Goal: Information Seeking & Learning: Find specific fact

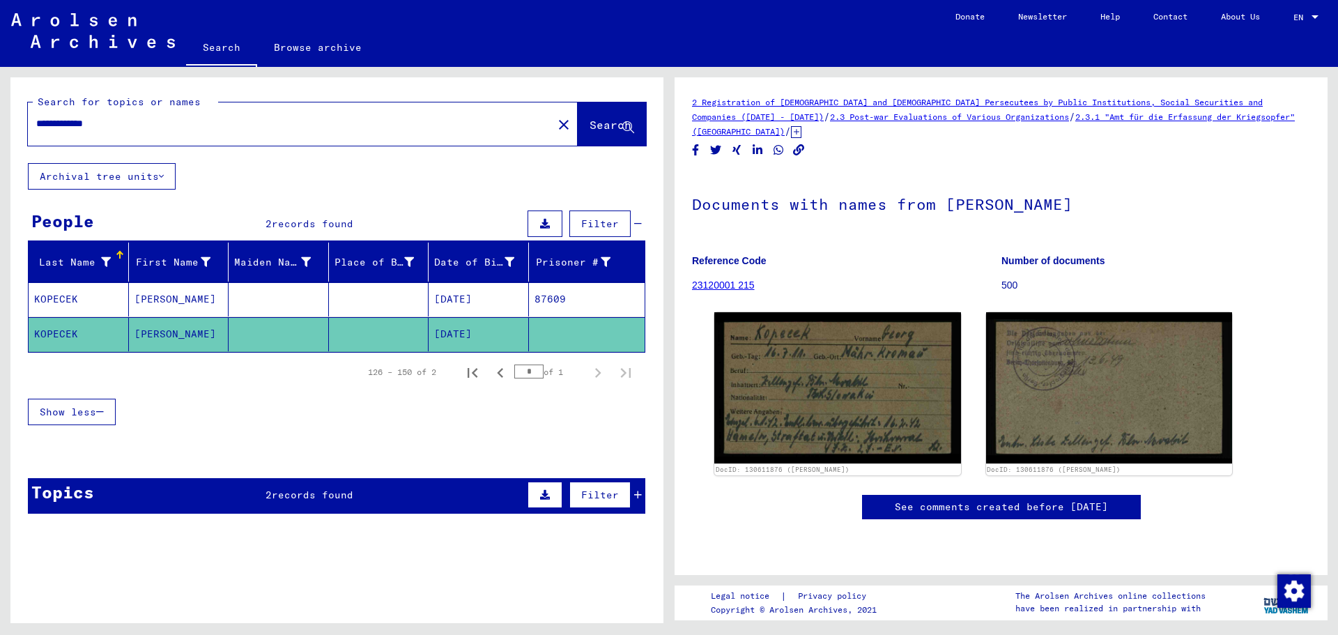
drag, startPoint x: 133, startPoint y: 123, endPoint x: 4, endPoint y: 119, distance: 129.0
click at [1, 119] on div "**********" at bounding box center [334, 345] width 669 height 556
paste input "text"
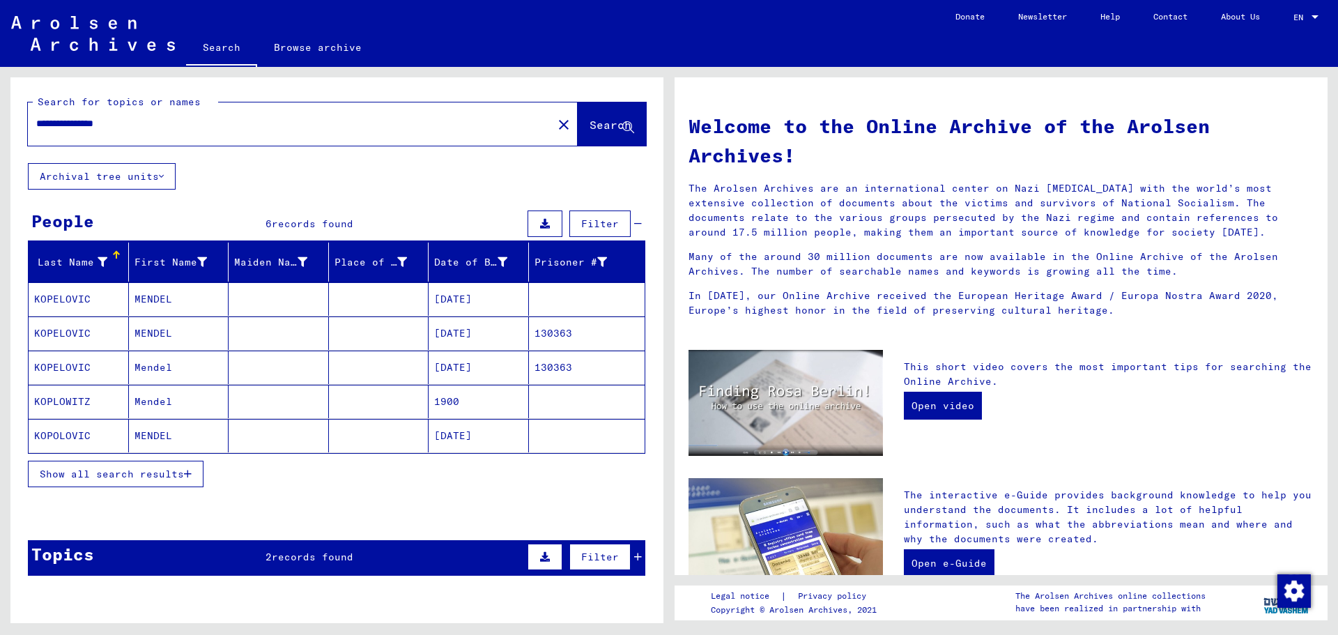
click at [158, 471] on span "Show all search results" at bounding box center [112, 474] width 144 height 13
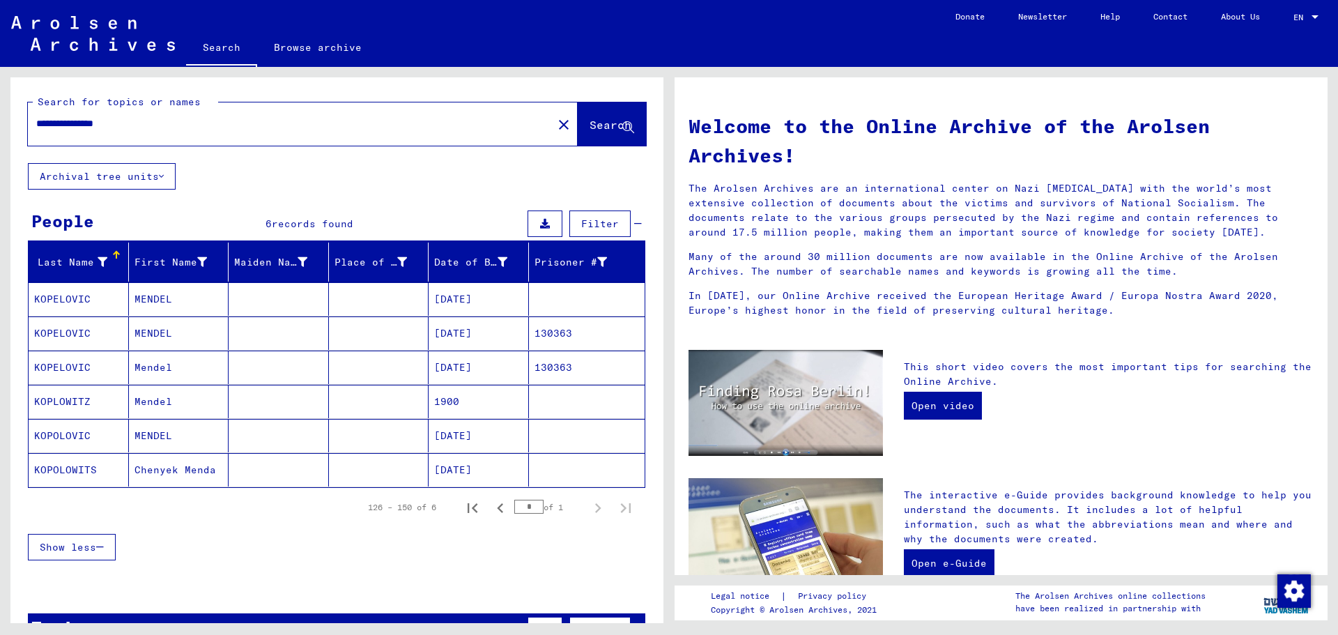
click at [475, 326] on mat-cell "[DATE]" at bounding box center [479, 332] width 100 height 33
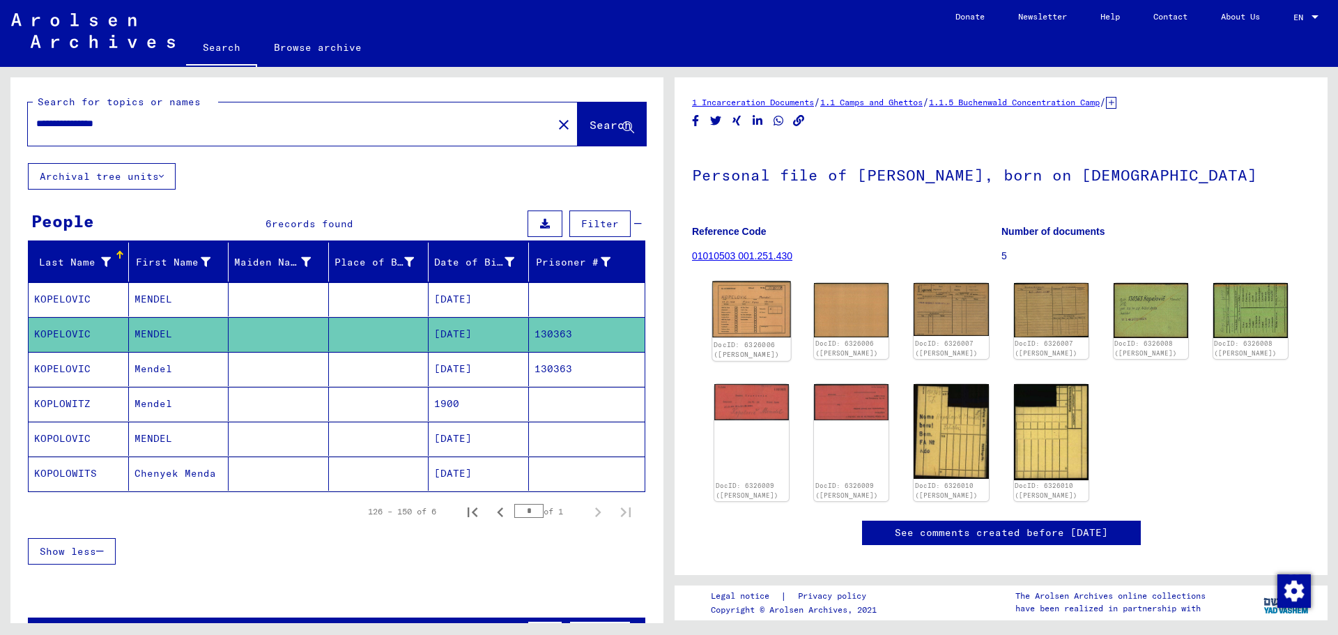
click at [740, 312] on img at bounding box center [751, 309] width 79 height 56
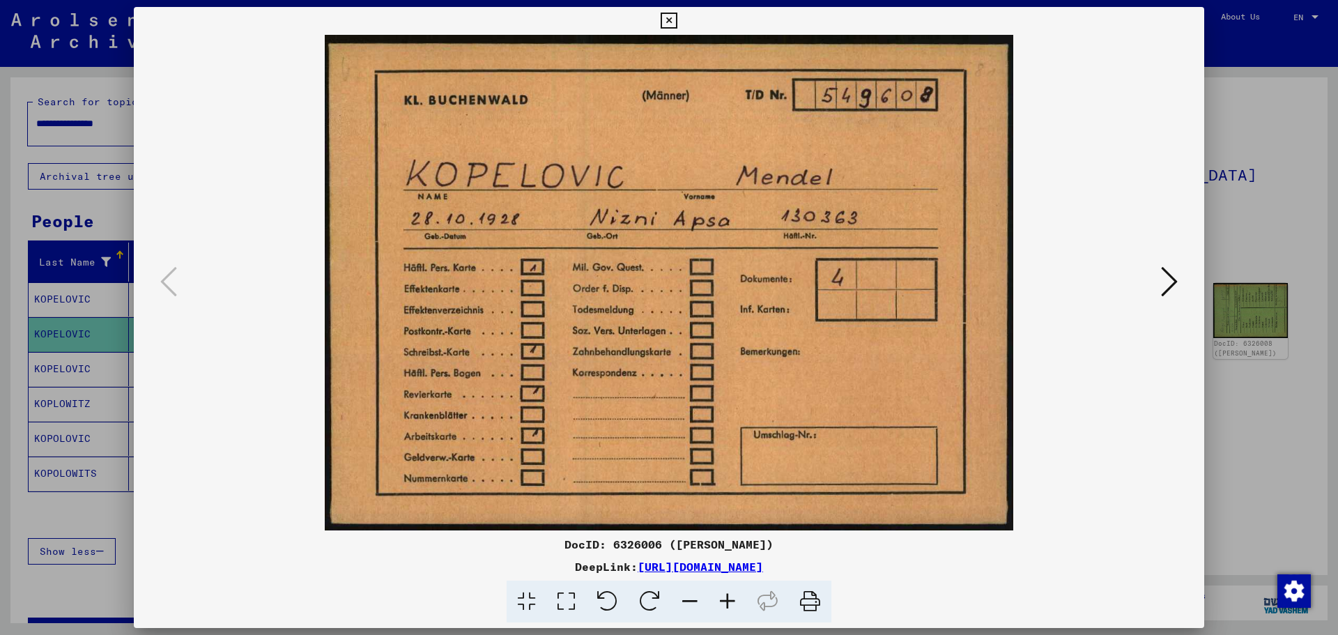
click at [1174, 283] on icon at bounding box center [1169, 281] width 17 height 33
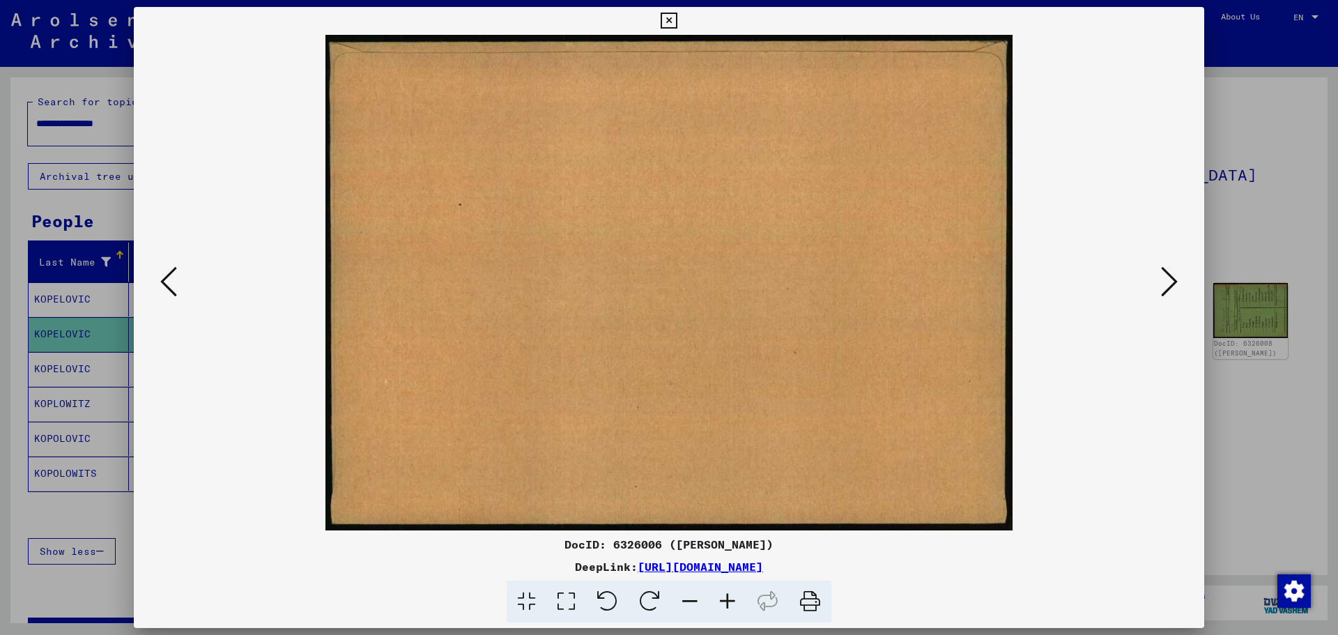
click at [1174, 283] on icon at bounding box center [1169, 281] width 17 height 33
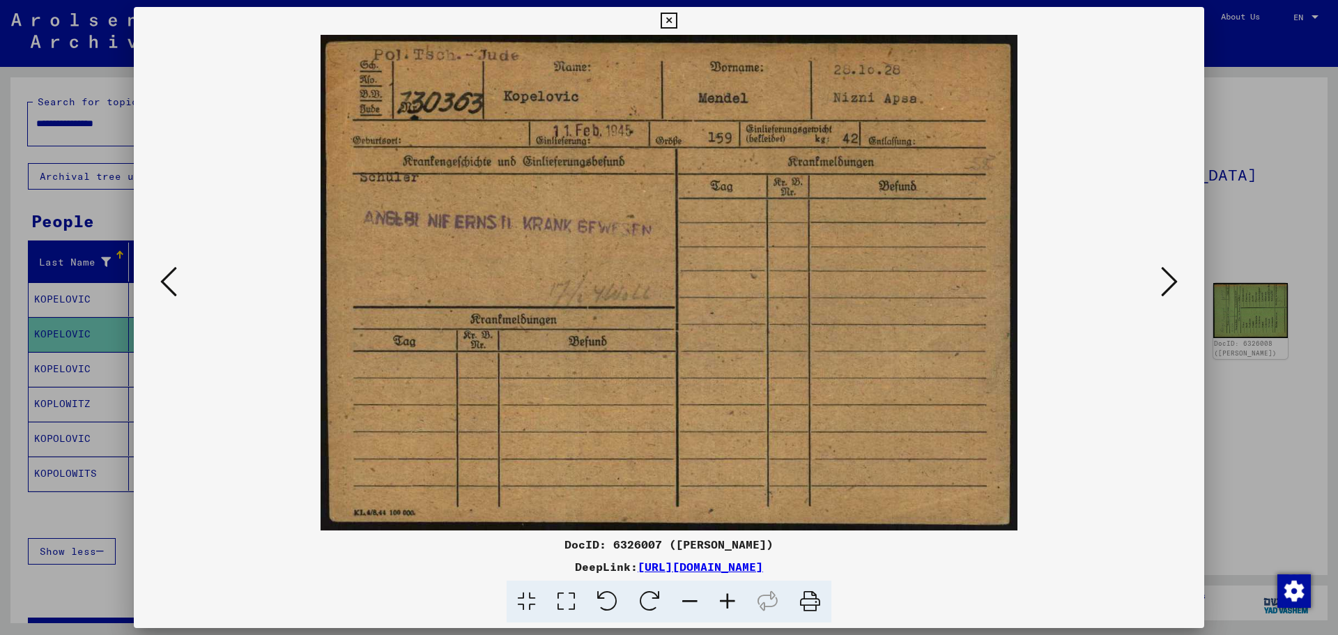
click at [1175, 275] on icon at bounding box center [1169, 281] width 17 height 33
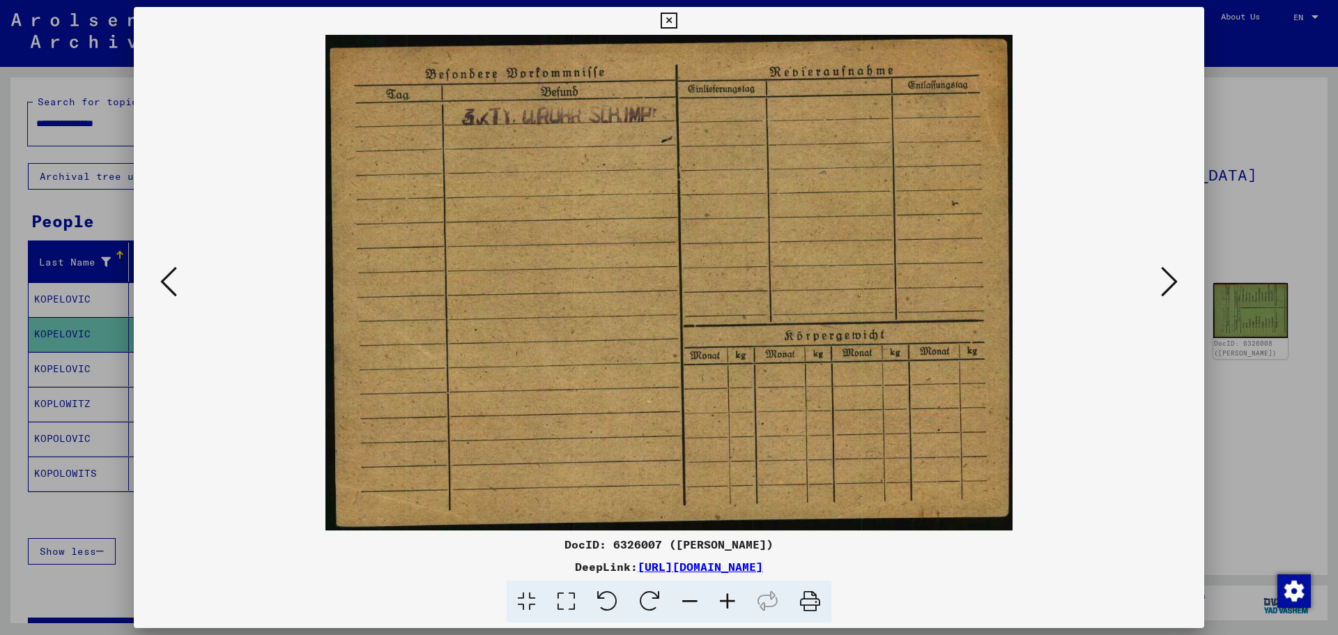
click at [1175, 275] on icon at bounding box center [1169, 281] width 17 height 33
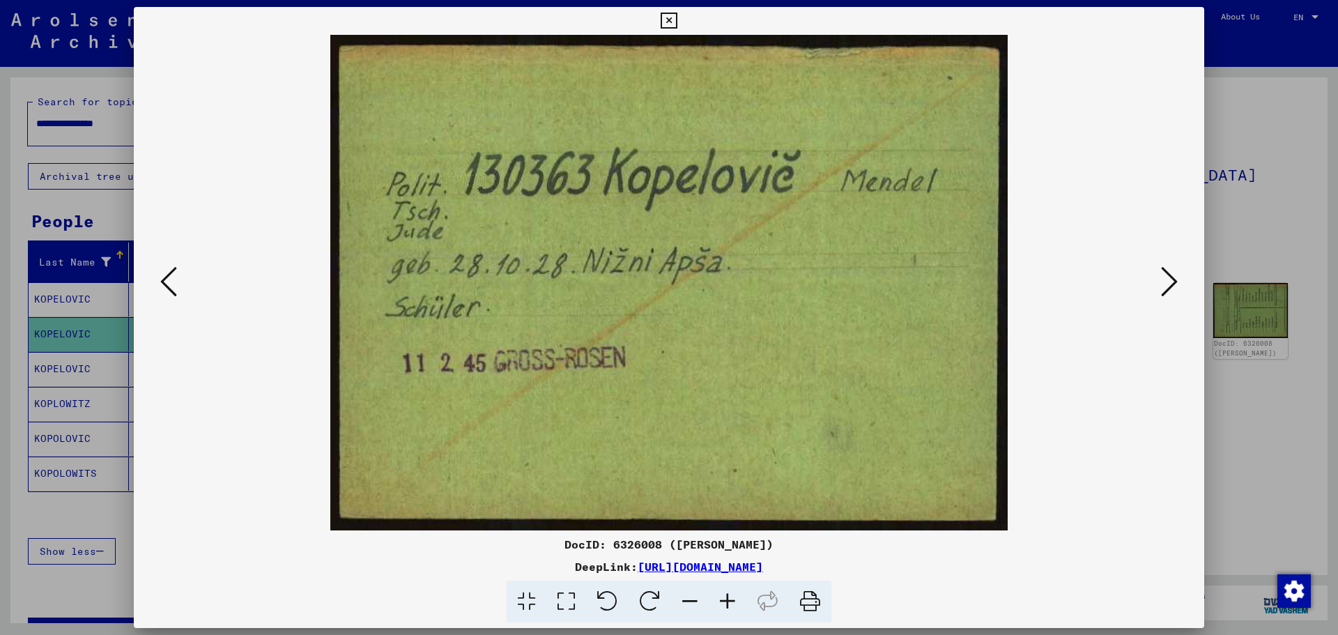
click at [1174, 280] on icon at bounding box center [1169, 281] width 17 height 33
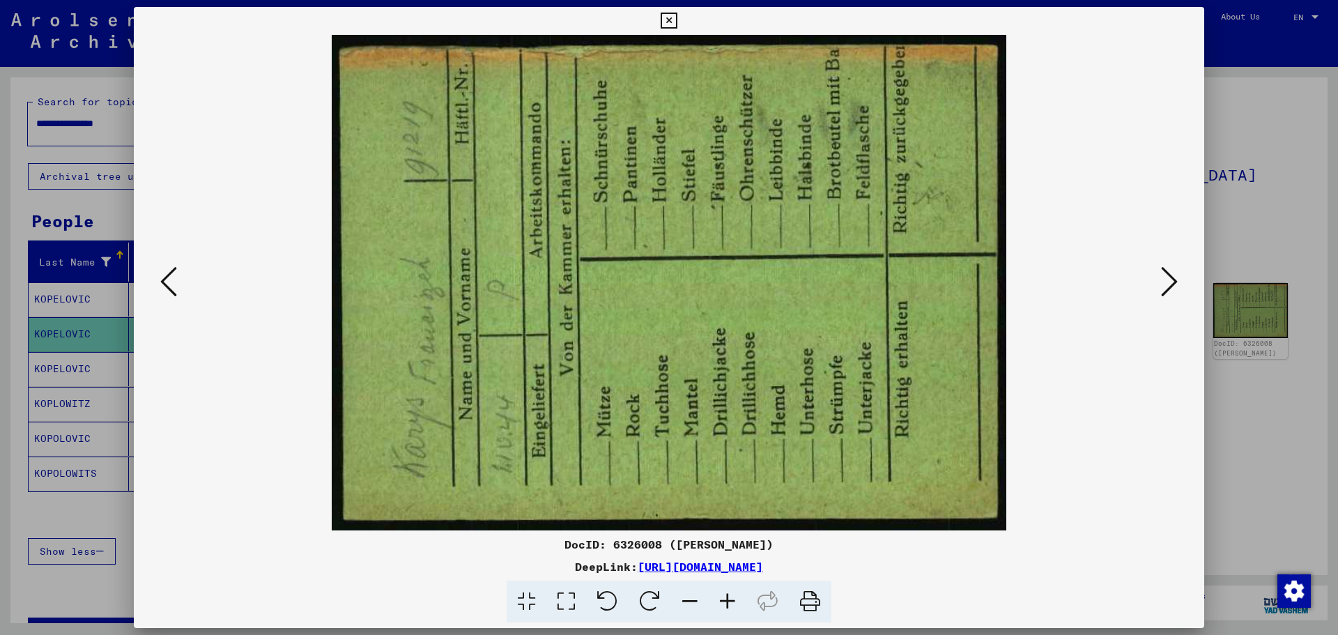
click at [1172, 282] on icon at bounding box center [1169, 281] width 17 height 33
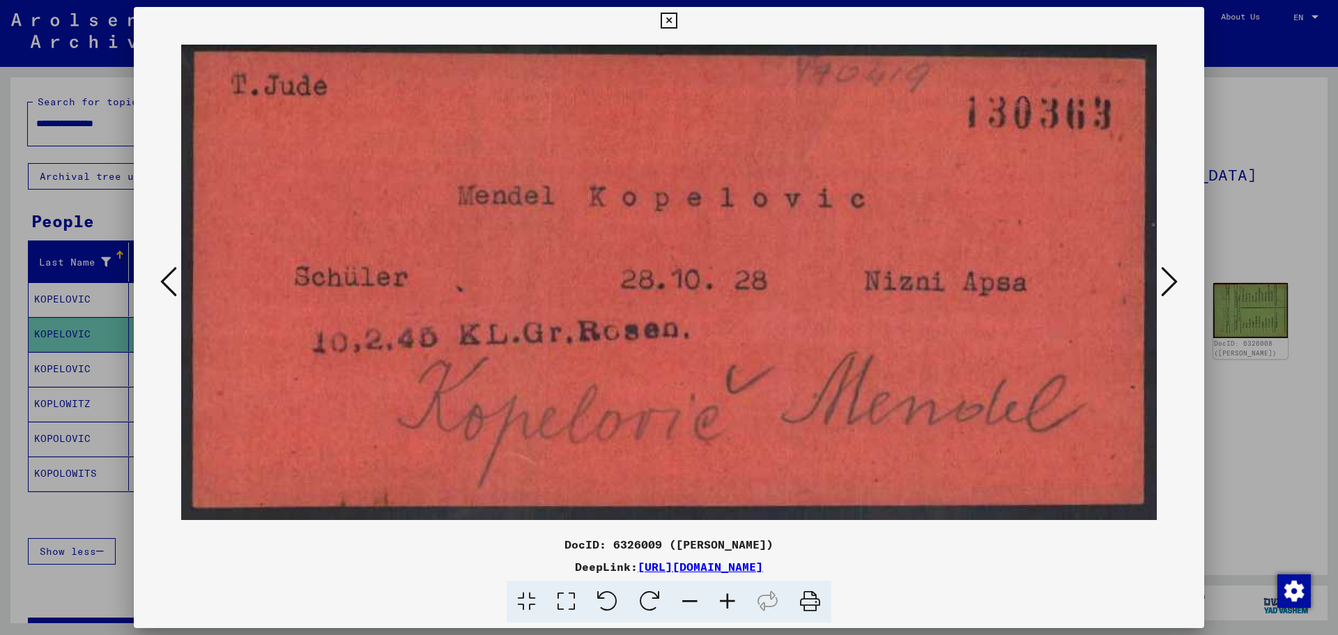
click at [1172, 282] on icon at bounding box center [1169, 281] width 17 height 33
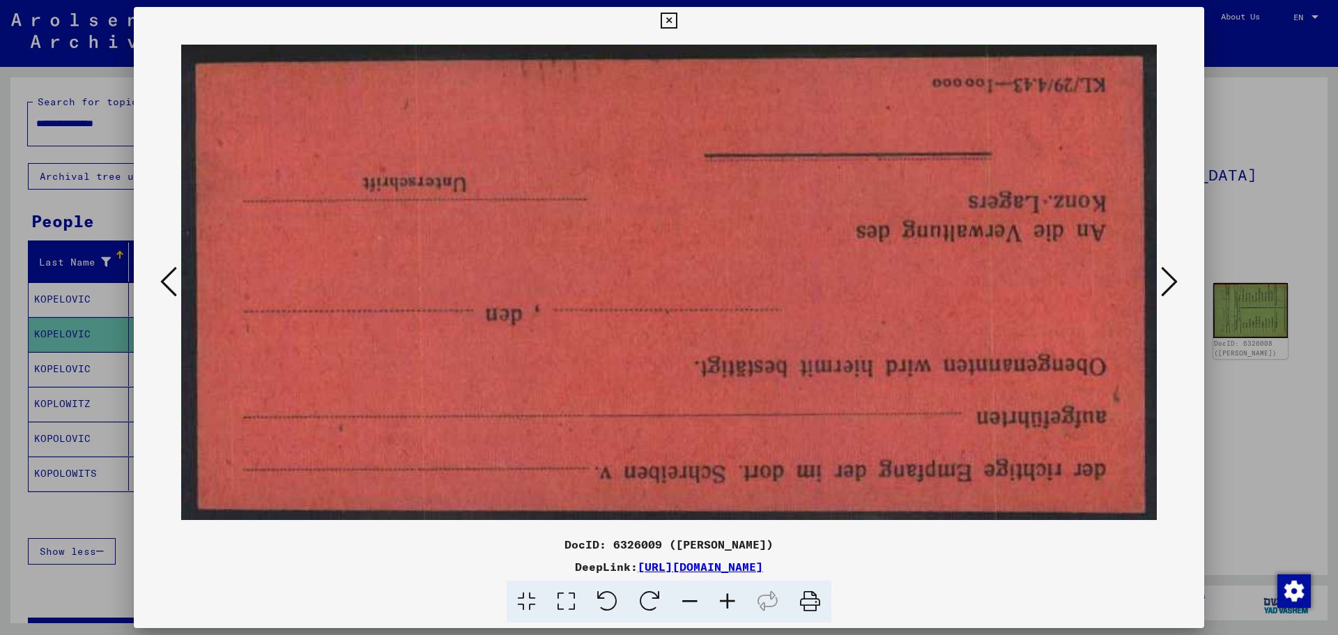
click at [1254, 208] on div at bounding box center [669, 317] width 1338 height 635
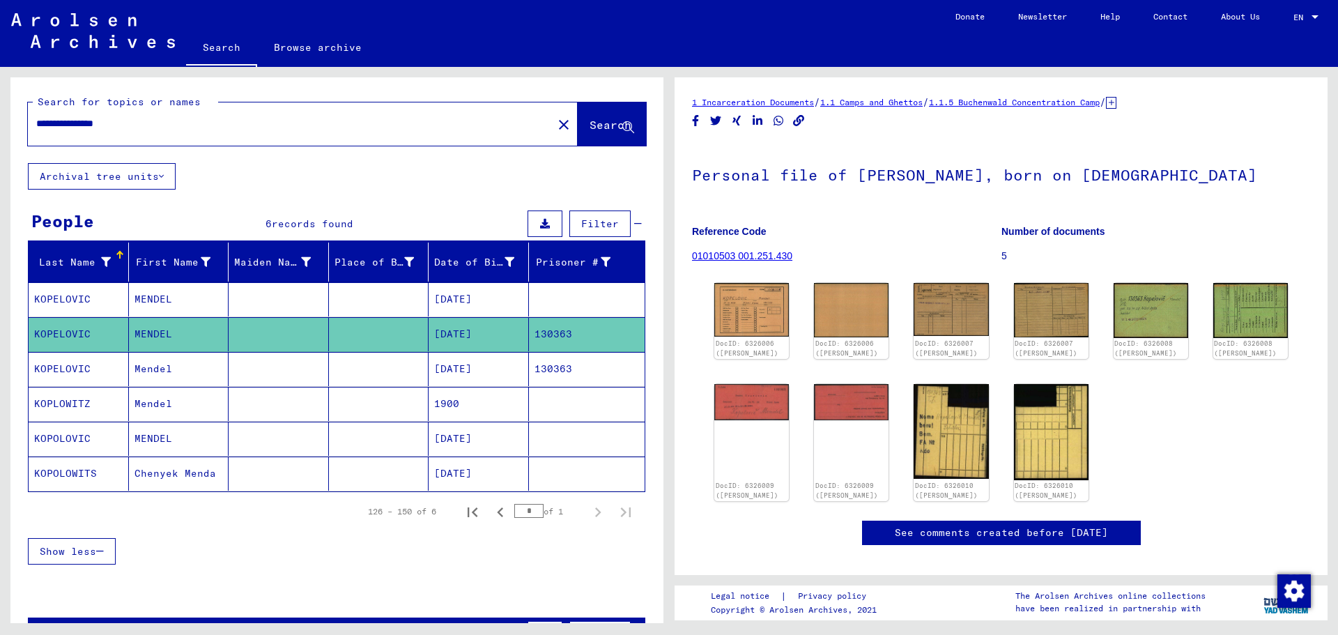
drag, startPoint x: 142, startPoint y: 127, endPoint x: 31, endPoint y: 121, distance: 111.0
click at [31, 121] on div "**********" at bounding box center [286, 123] width 516 height 31
paste input "text"
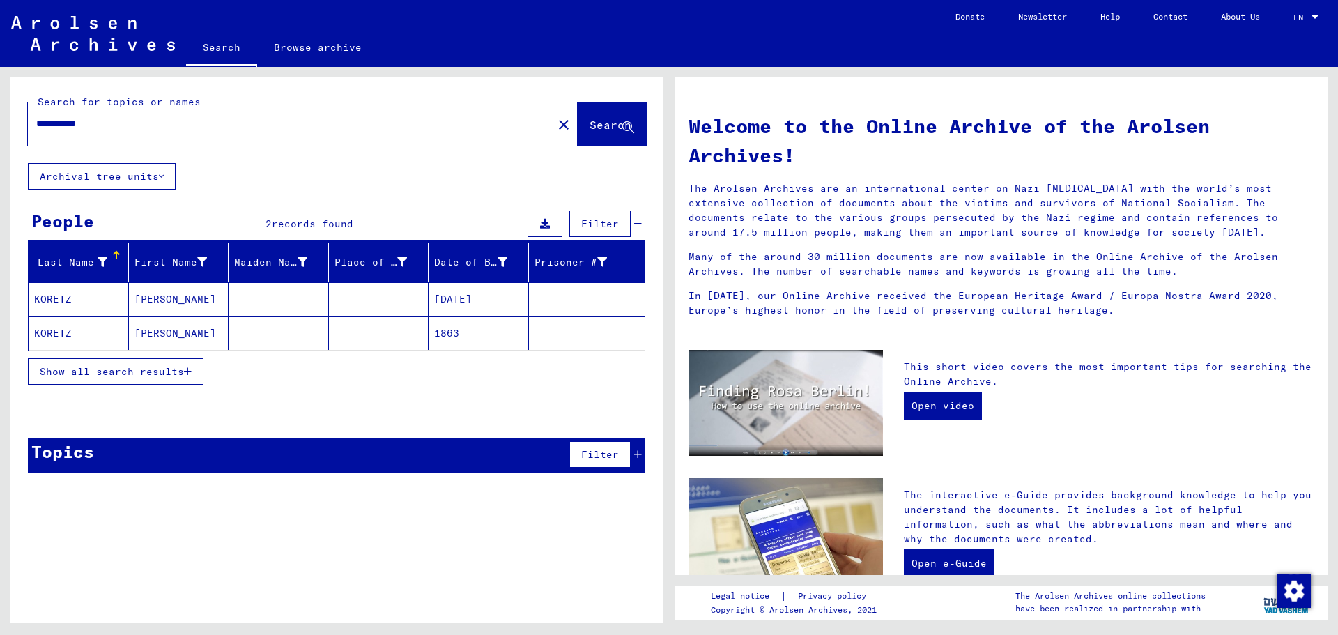
drag, startPoint x: 107, startPoint y: 120, endPoint x: 20, endPoint y: 121, distance: 87.1
click at [20, 121] on div "**********" at bounding box center [336, 120] width 653 height 86
paste input "text"
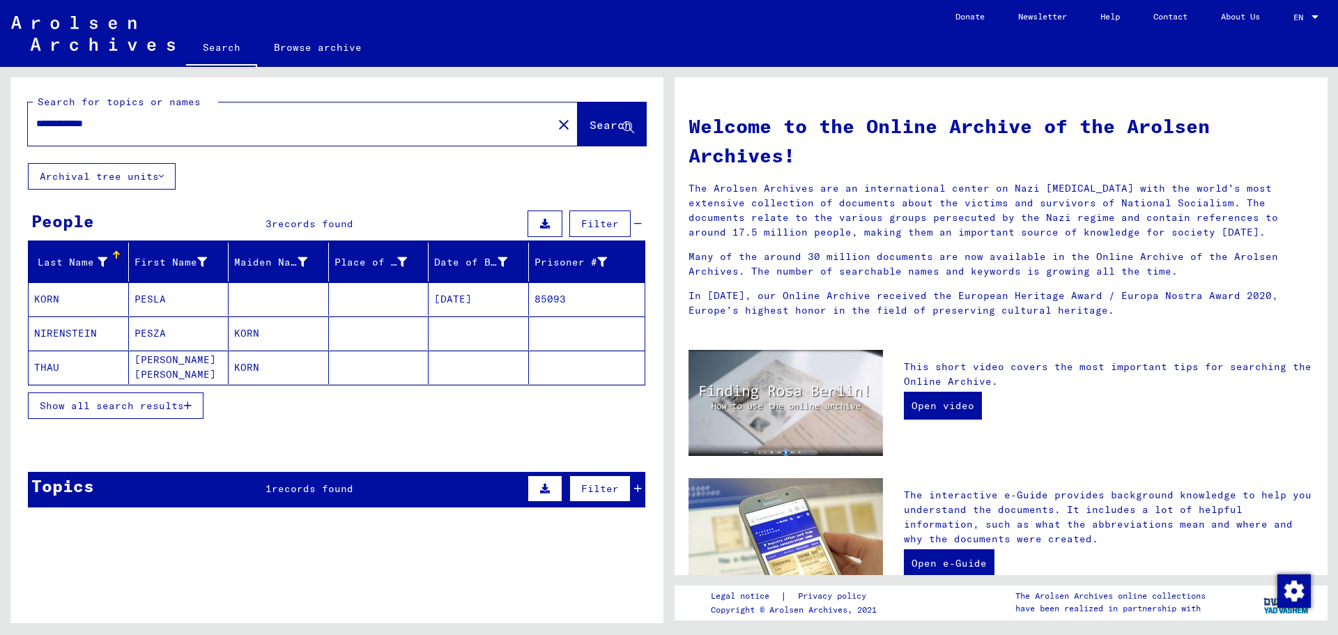
drag, startPoint x: 124, startPoint y: 123, endPoint x: 14, endPoint y: 122, distance: 110.1
click at [14, 122] on div "**********" at bounding box center [336, 120] width 653 height 86
paste input "text"
type input "**********"
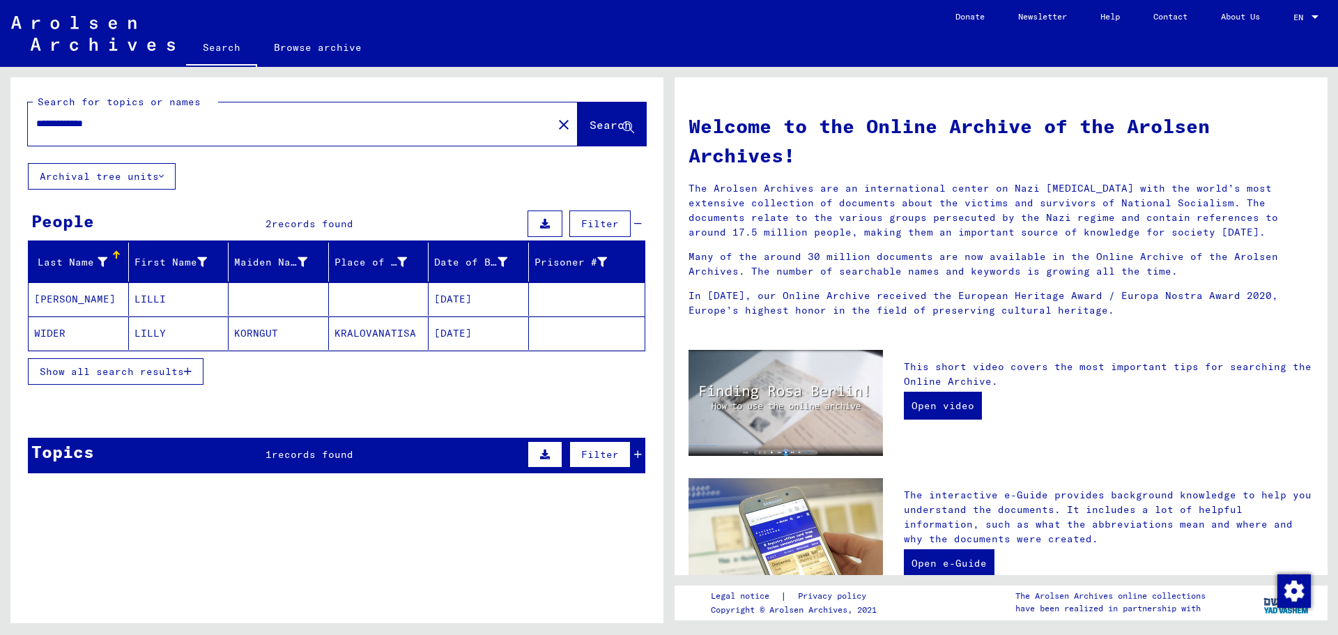
click at [457, 298] on mat-cell "[DATE]" at bounding box center [479, 298] width 100 height 33
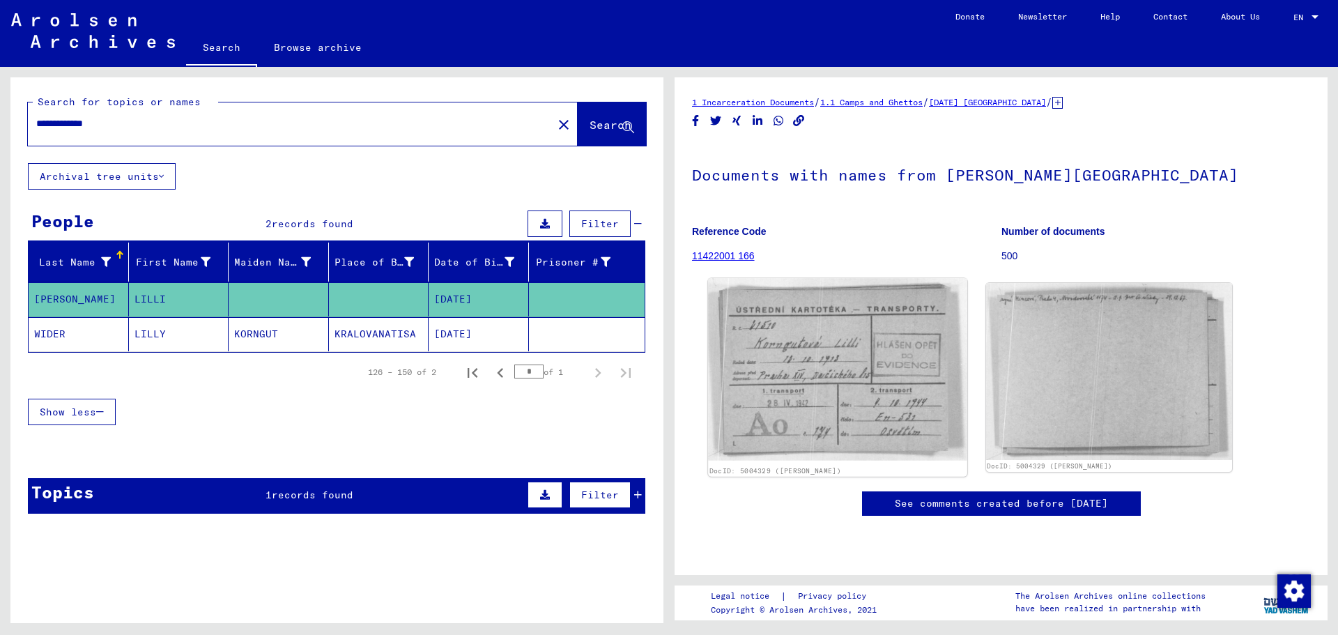
click at [818, 341] on img at bounding box center [837, 369] width 259 height 182
